Goal: Task Accomplishment & Management: Complete application form

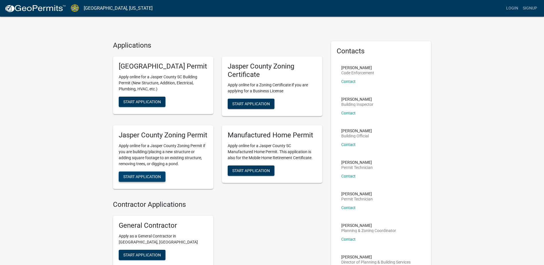
click at [152, 179] on span "Start Application" at bounding box center [142, 176] width 38 height 5
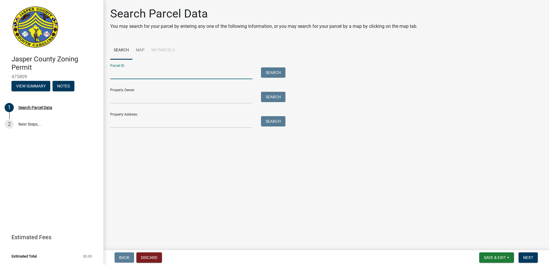
click at [152, 74] on input "Parcel ID:" at bounding box center [181, 73] width 142 height 12
paste input "[PHONE_NUMBER]"
type input "[PHONE_NUMBER]"
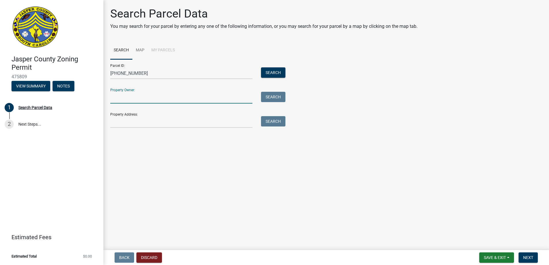
click at [129, 101] on input "Property Owner:" at bounding box center [181, 98] width 142 height 12
type input "[PERSON_NAME] Farms, LLC"
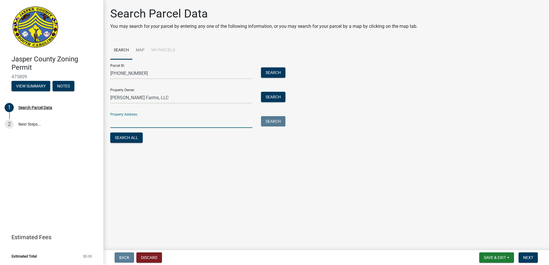
click at [125, 120] on input "Property Address:" at bounding box center [181, 122] width 142 height 12
type input "Lowcountry Drive/Highway 462"
click at [534, 257] on button "Next" at bounding box center [527, 258] width 19 height 10
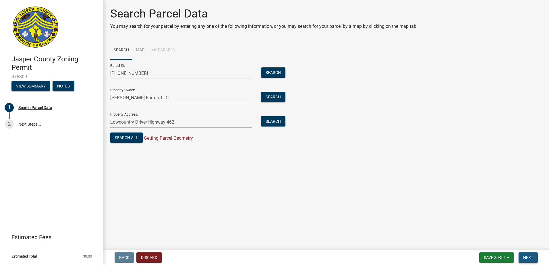
click at [531, 257] on span "Next" at bounding box center [528, 257] width 10 height 5
click at [120, 139] on button "Search All" at bounding box center [126, 138] width 32 height 10
click at [533, 256] on span "Next" at bounding box center [528, 257] width 10 height 5
